Goal: Communication & Community: Answer question/provide support

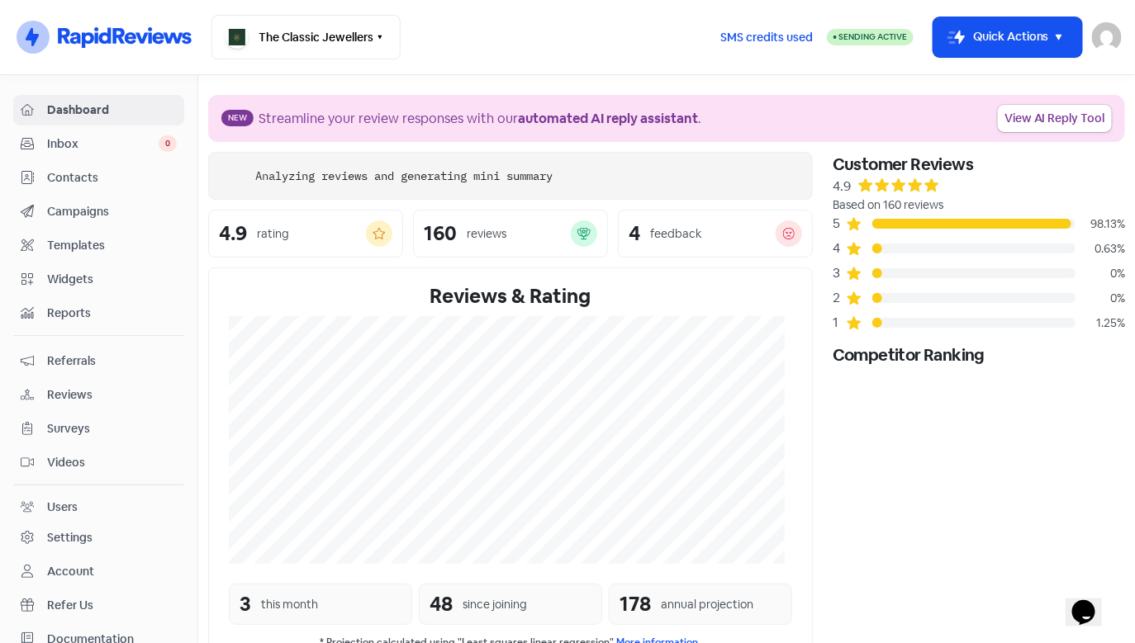
click at [106, 156] on link "Inbox 0" at bounding box center [98, 144] width 171 height 31
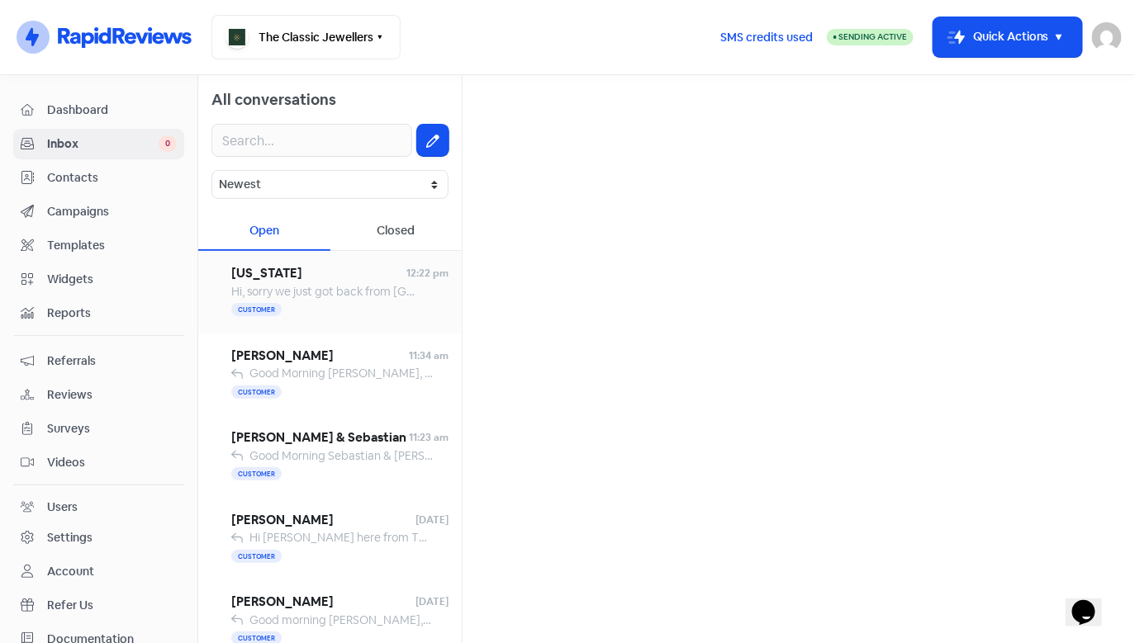
click at [326, 283] on div "Hi, sorry we just got back from [GEOGRAPHIC_DATA]. I'm still interested in the …" at bounding box center [322, 291] width 183 height 17
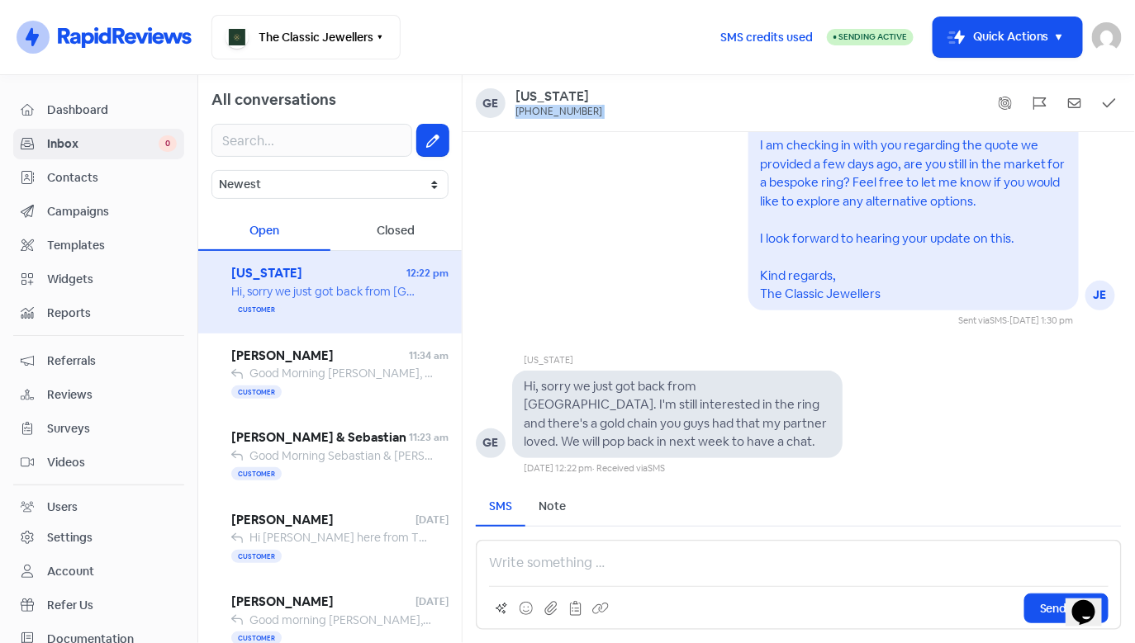
drag, startPoint x: 583, startPoint y: 111, endPoint x: 510, endPoint y: 117, distance: 72.9
click at [510, 117] on div "Ge [US_STATE] [PHONE_NUMBER]" at bounding box center [799, 103] width 646 height 30
copy div "[PHONE_NUMBER]"
click at [678, 343] on div "[US_STATE] GE Hi, sorry we just got back from [GEOGRAPHIC_DATA]. I'm still inte…" at bounding box center [799, 401] width 672 height 148
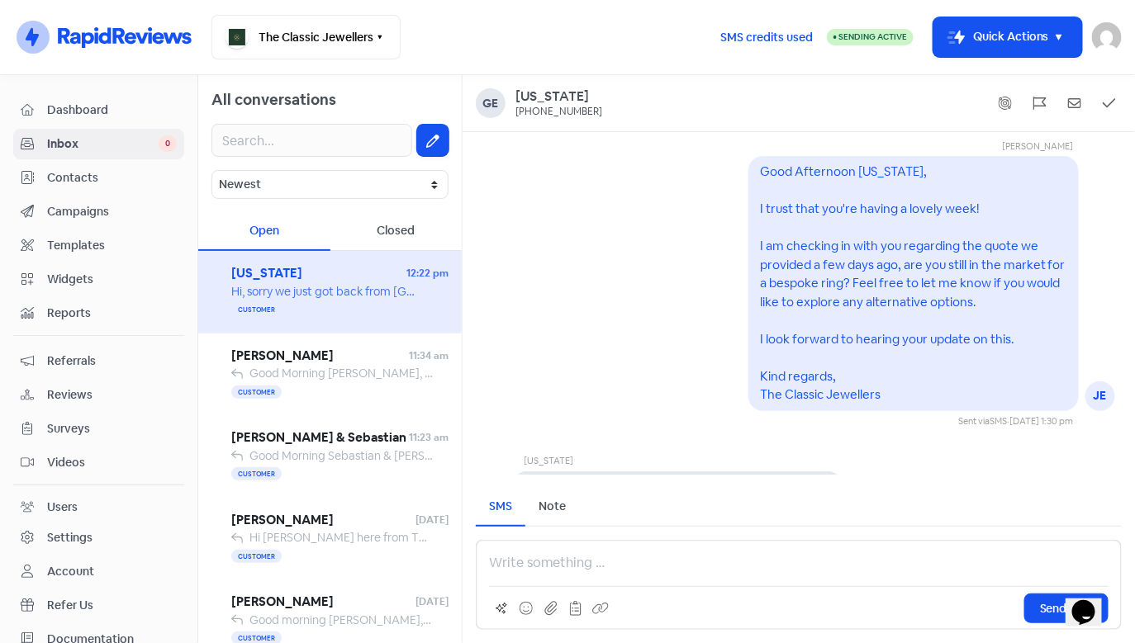
scroll to position [-120, 0]
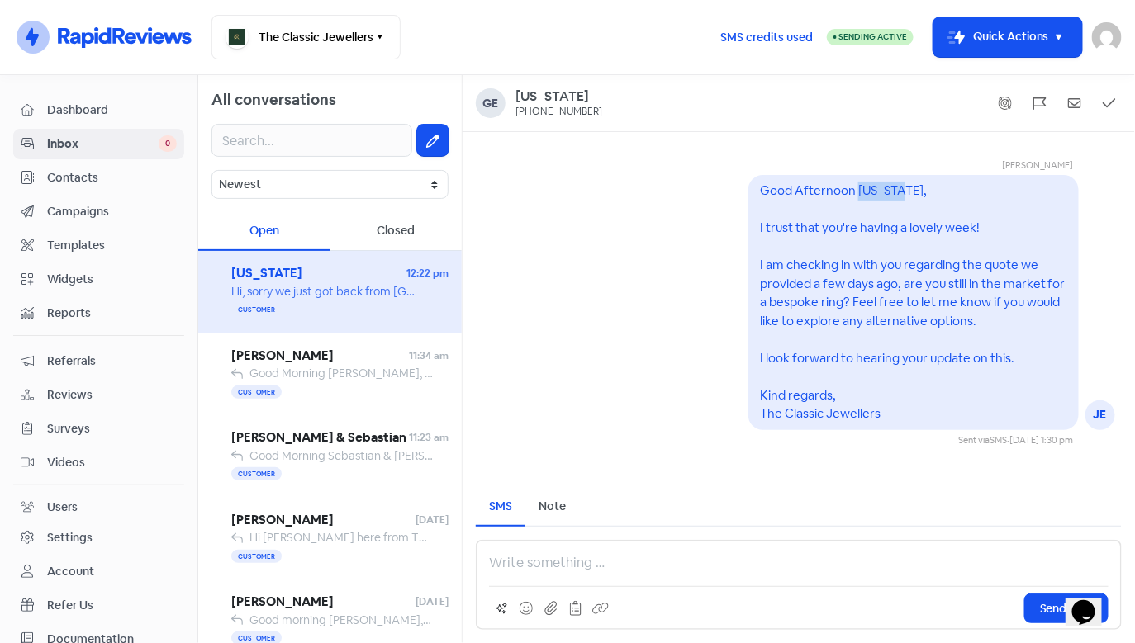
drag, startPoint x: 893, startPoint y: 193, endPoint x: 848, endPoint y: 187, distance: 45.0
click at [848, 187] on pre "Good Afternoon [US_STATE], I trust that you're having a lovely week! I am check…" at bounding box center [914, 302] width 308 height 239
copy pre "[US_STATE]"
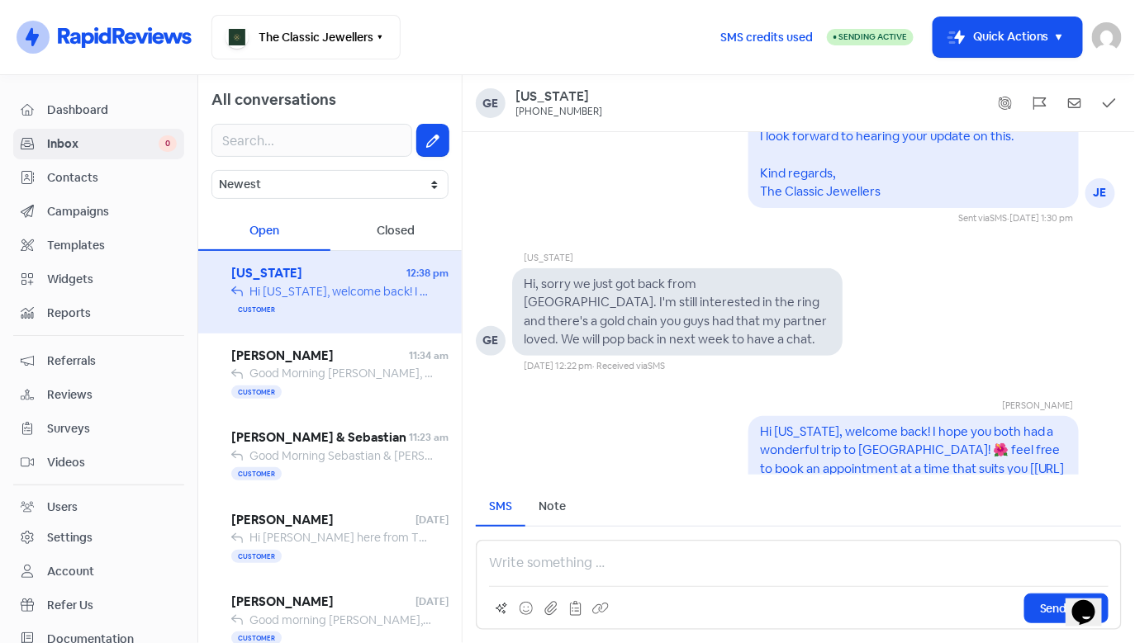
scroll to position [-360, 0]
